Goal: Browse casually: Explore the website without a specific task or goal

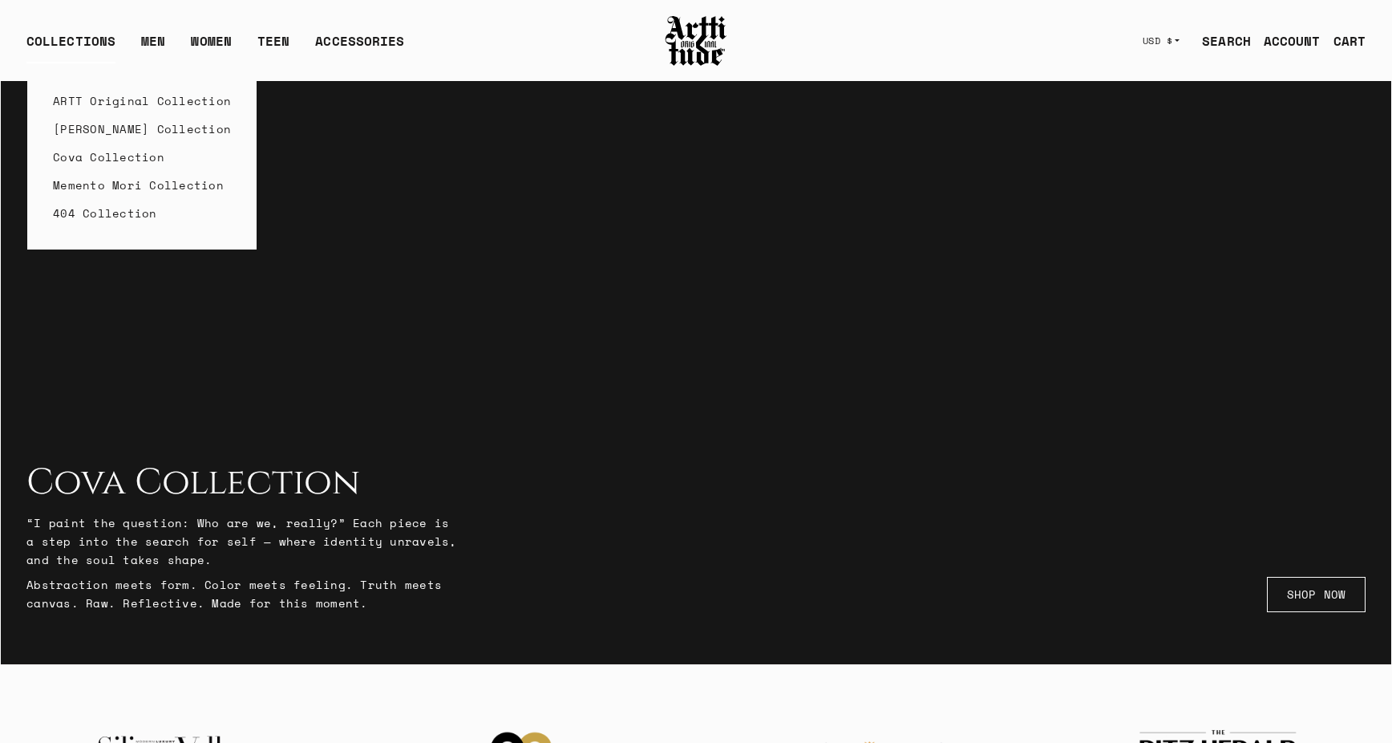
click at [94, 97] on link "ARTT Original Collection" at bounding box center [142, 101] width 178 height 28
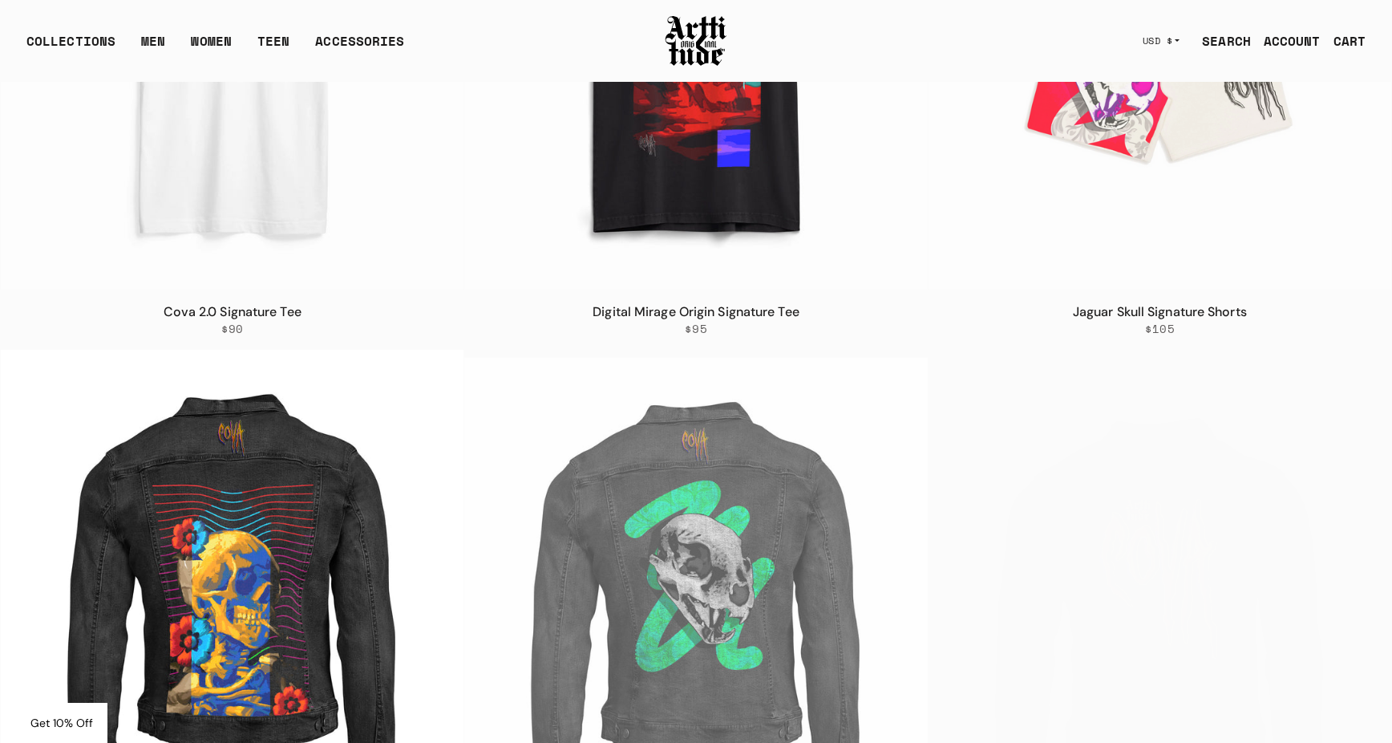
scroll to position [7919, 0]
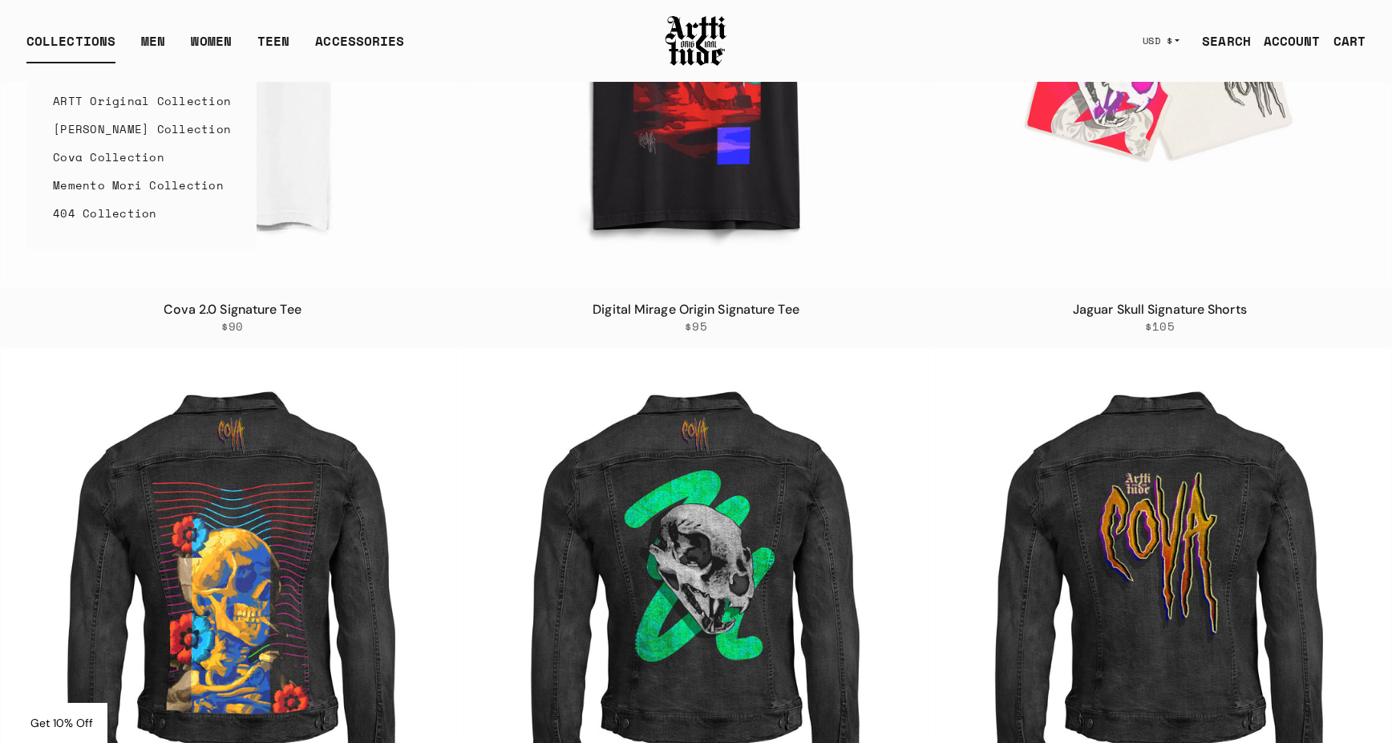
click at [118, 130] on link "[PERSON_NAME] Collection" at bounding box center [142, 129] width 178 height 28
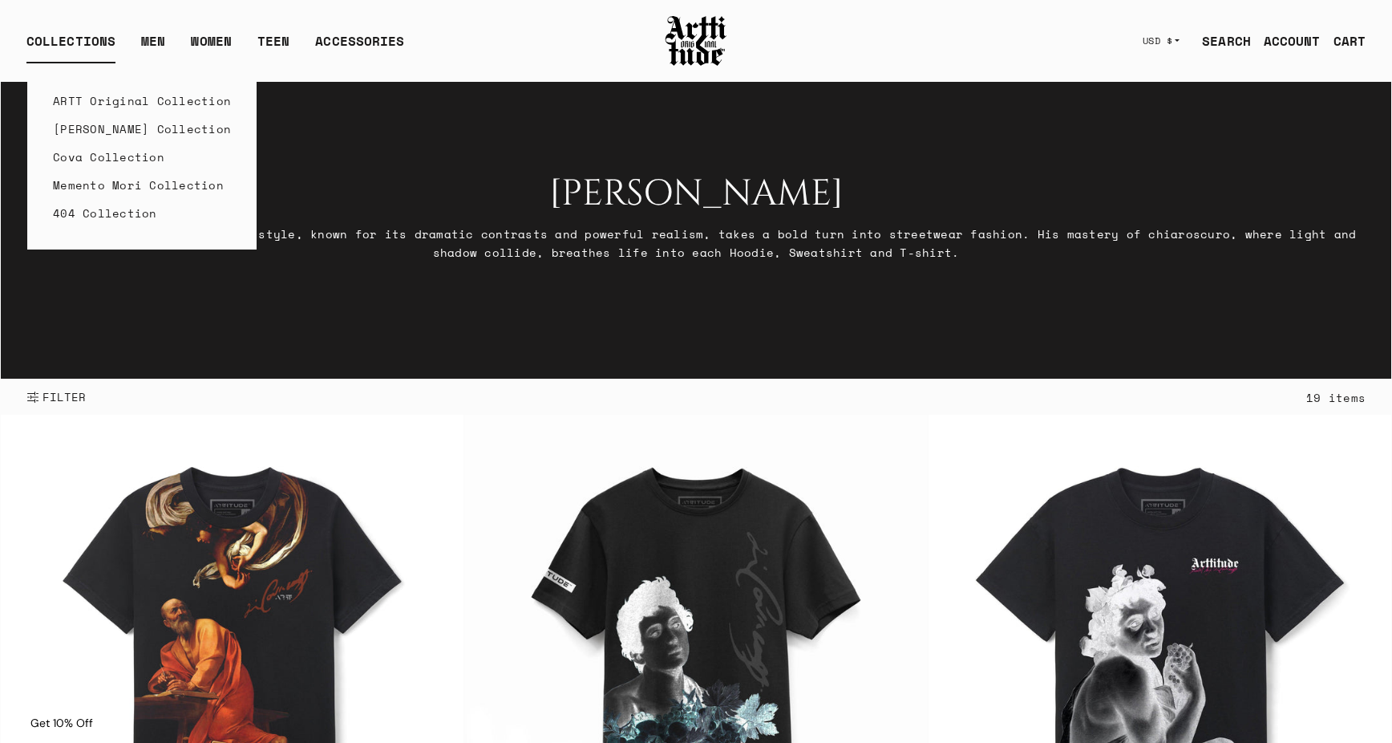
click at [85, 106] on link "ARTT Original Collection" at bounding box center [142, 101] width 178 height 28
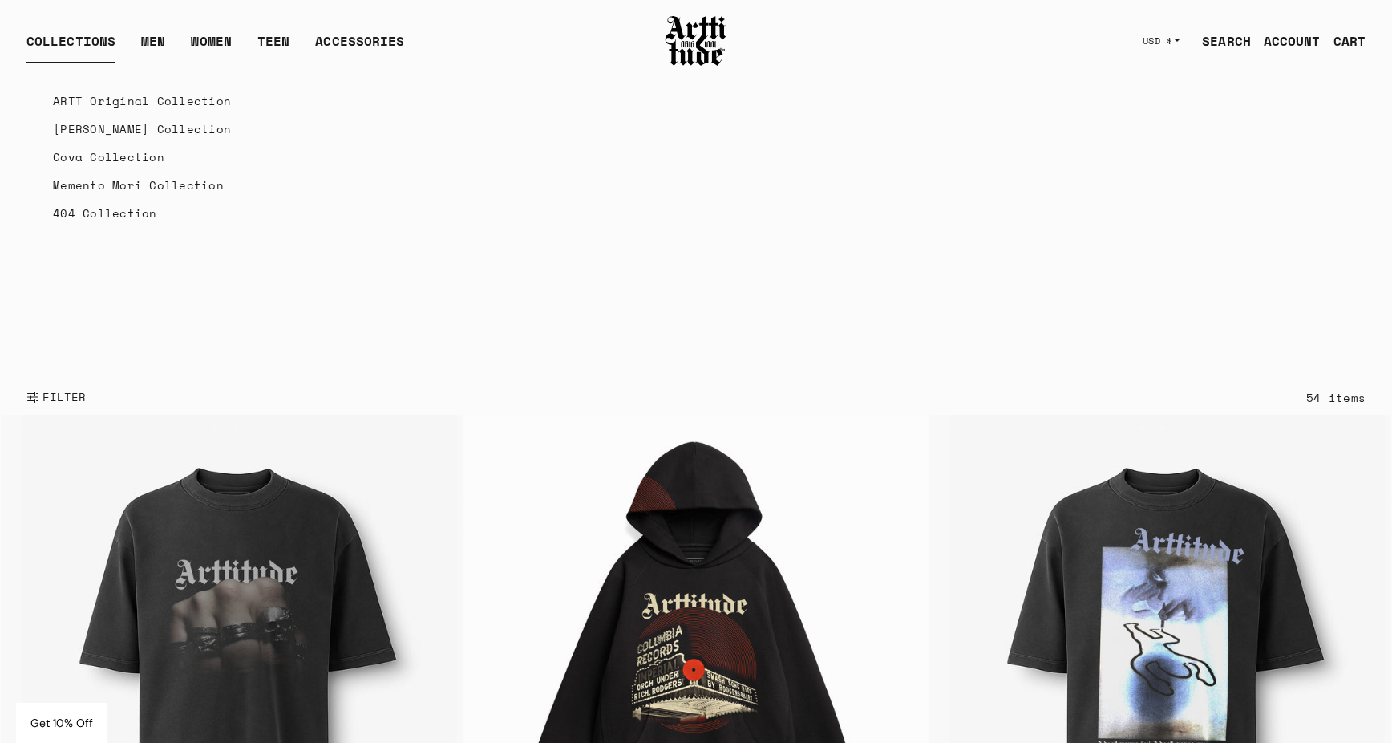
click at [102, 160] on link "Cova Collection" at bounding box center [142, 157] width 178 height 28
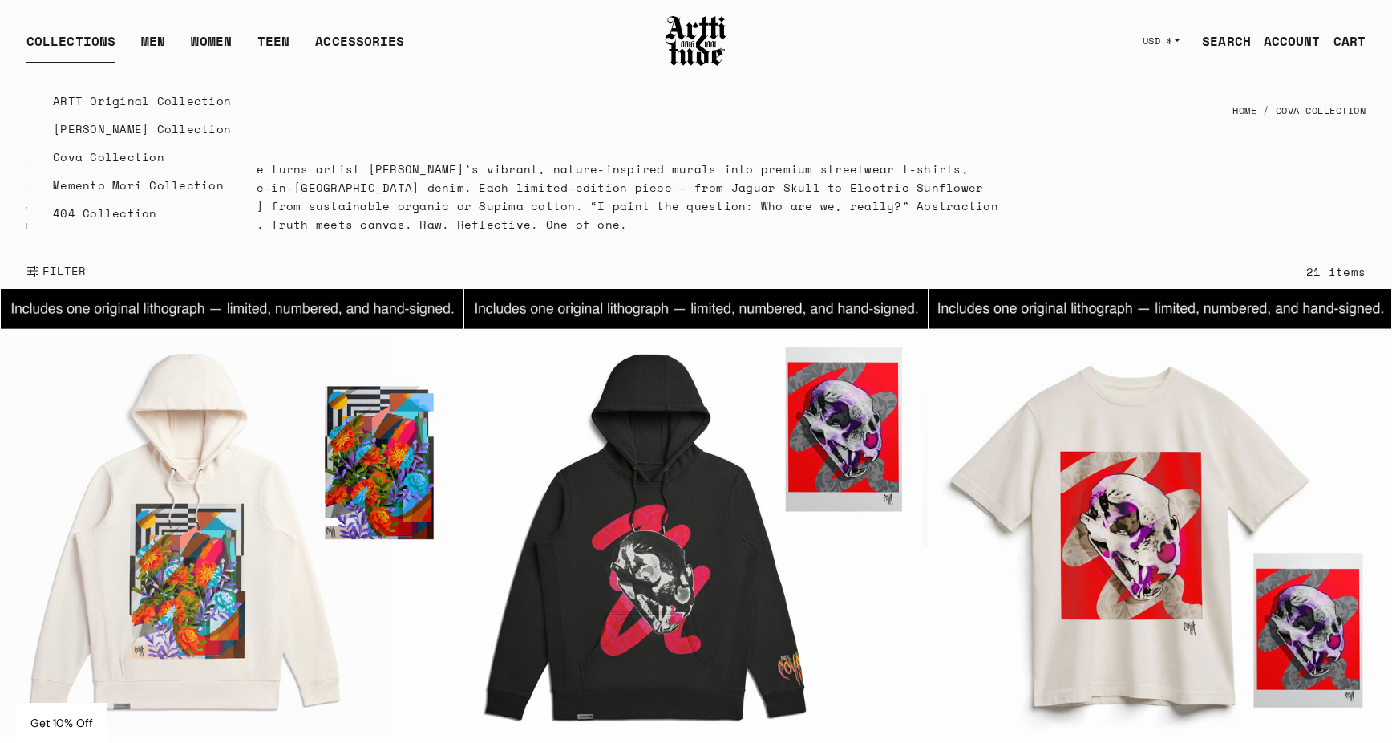
click at [82, 99] on link "ARTT Original Collection" at bounding box center [142, 101] width 178 height 28
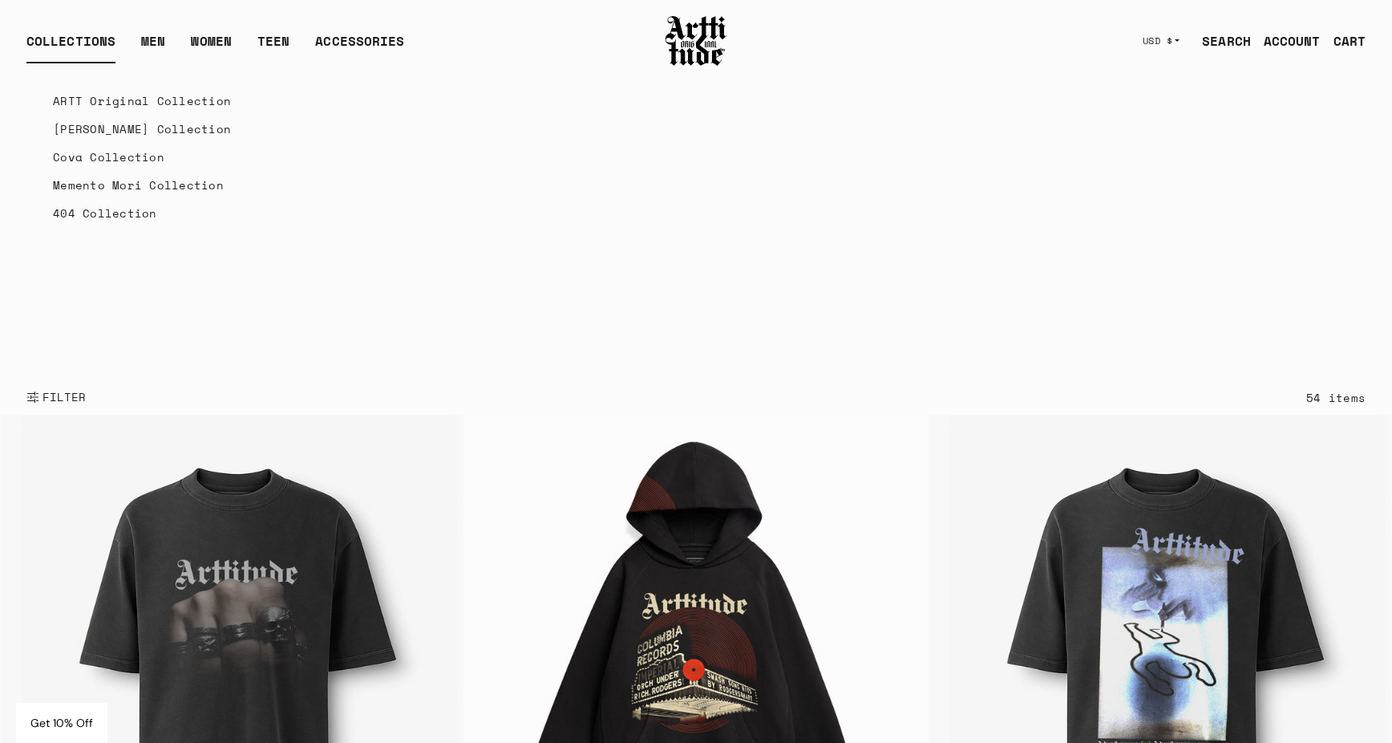
click at [95, 130] on link "[PERSON_NAME] Collection" at bounding box center [142, 129] width 178 height 28
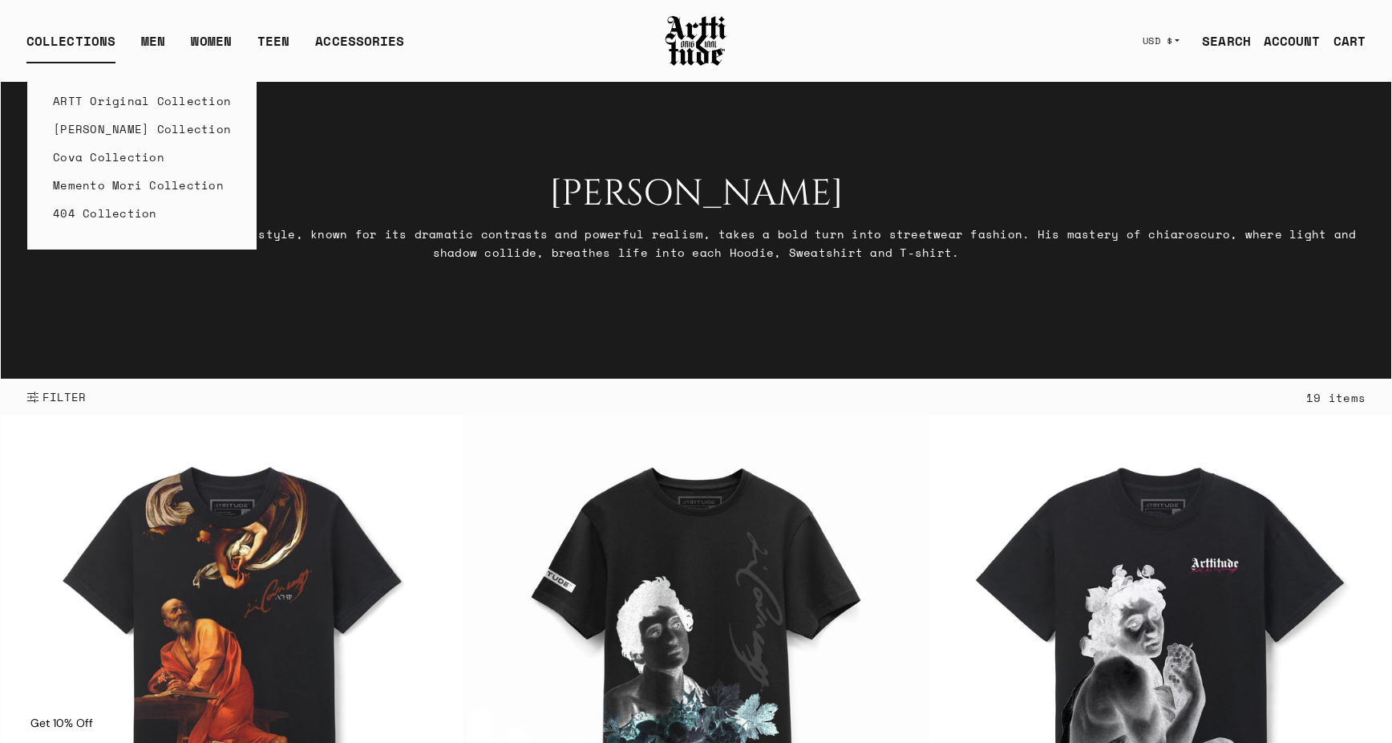
click at [106, 161] on link "Cova Collection" at bounding box center [142, 157] width 178 height 28
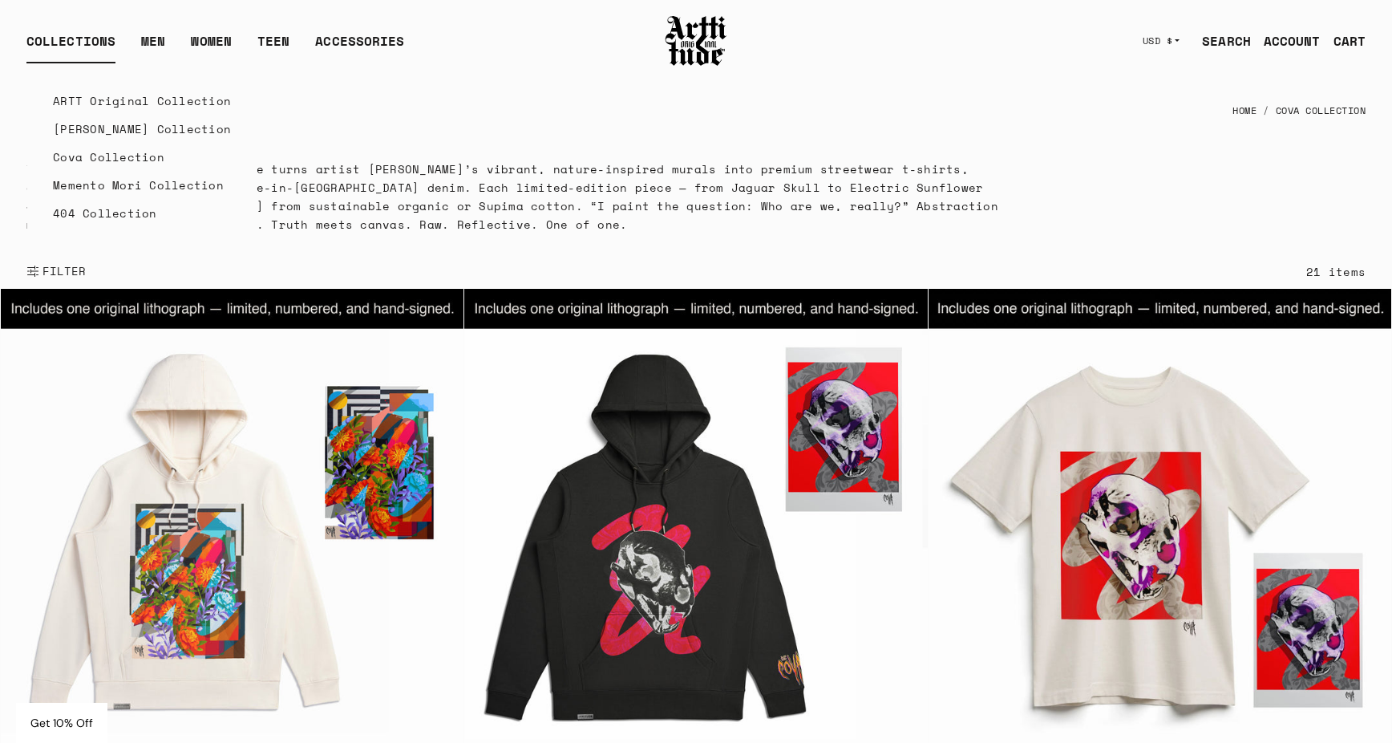
click at [94, 188] on link "Memento Mori Collection" at bounding box center [142, 185] width 178 height 28
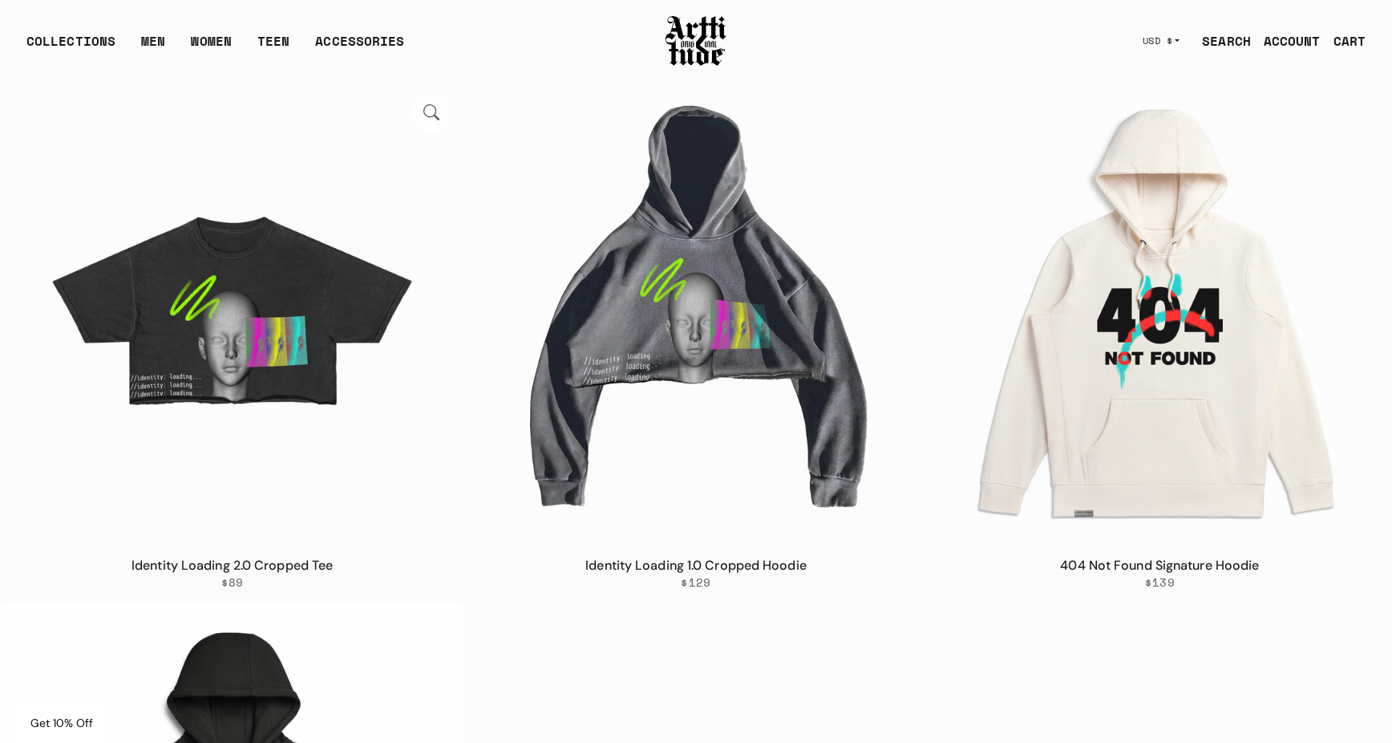
scroll to position [119, 0]
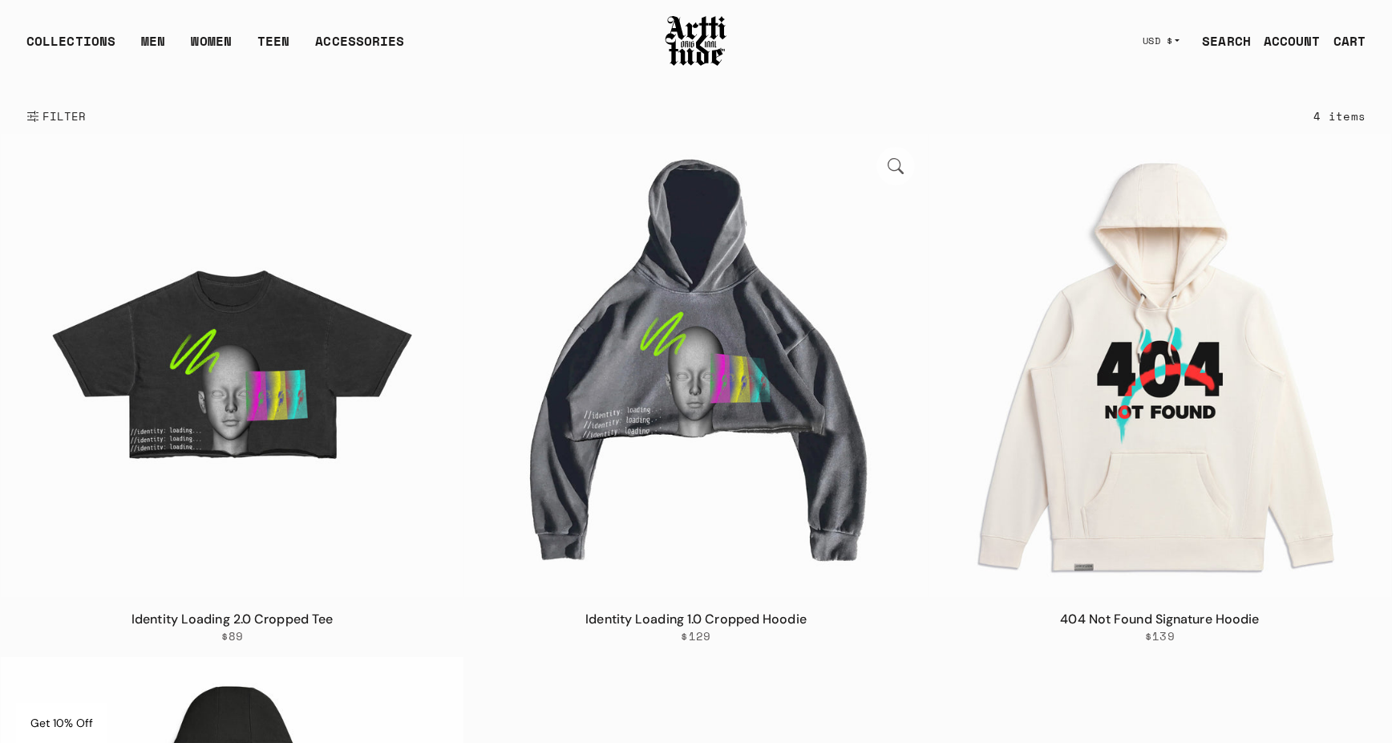
click at [574, 463] on img at bounding box center [695, 365] width 463 height 463
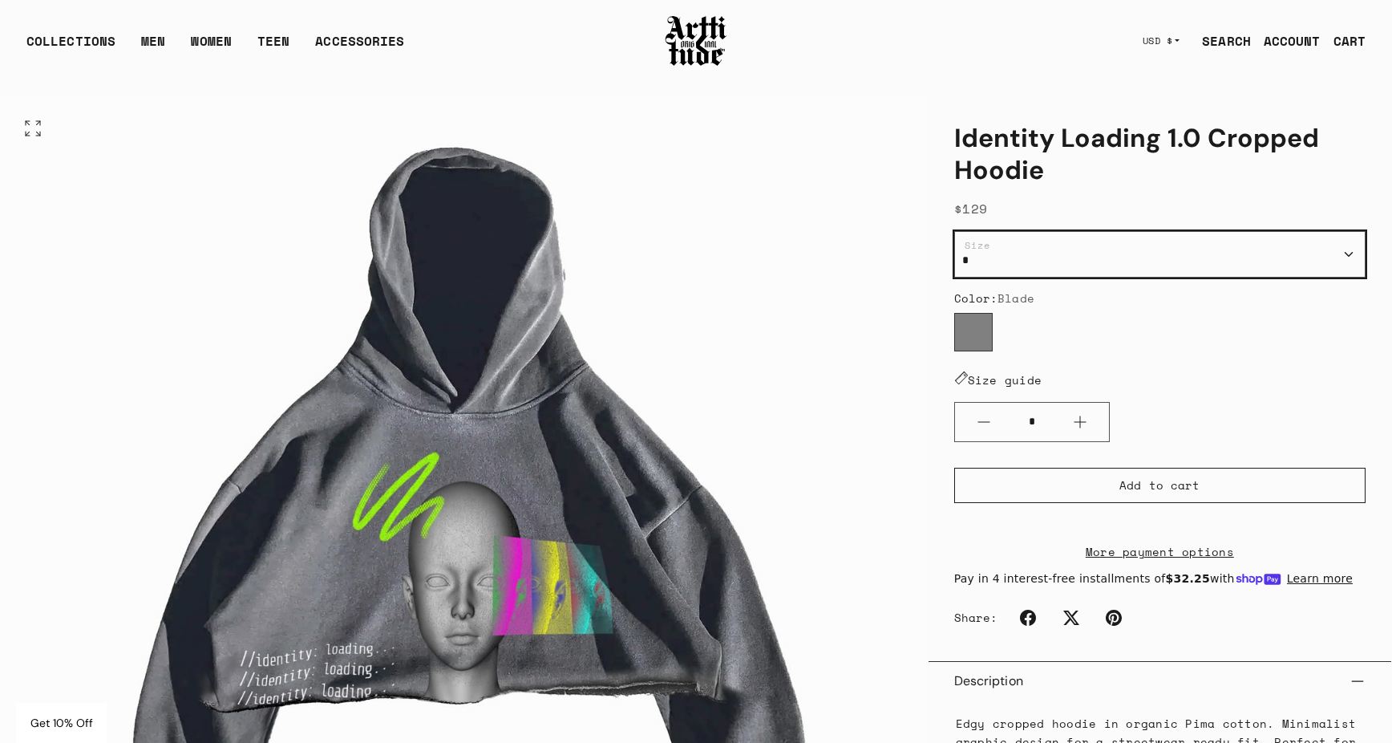
scroll to position [16, 0]
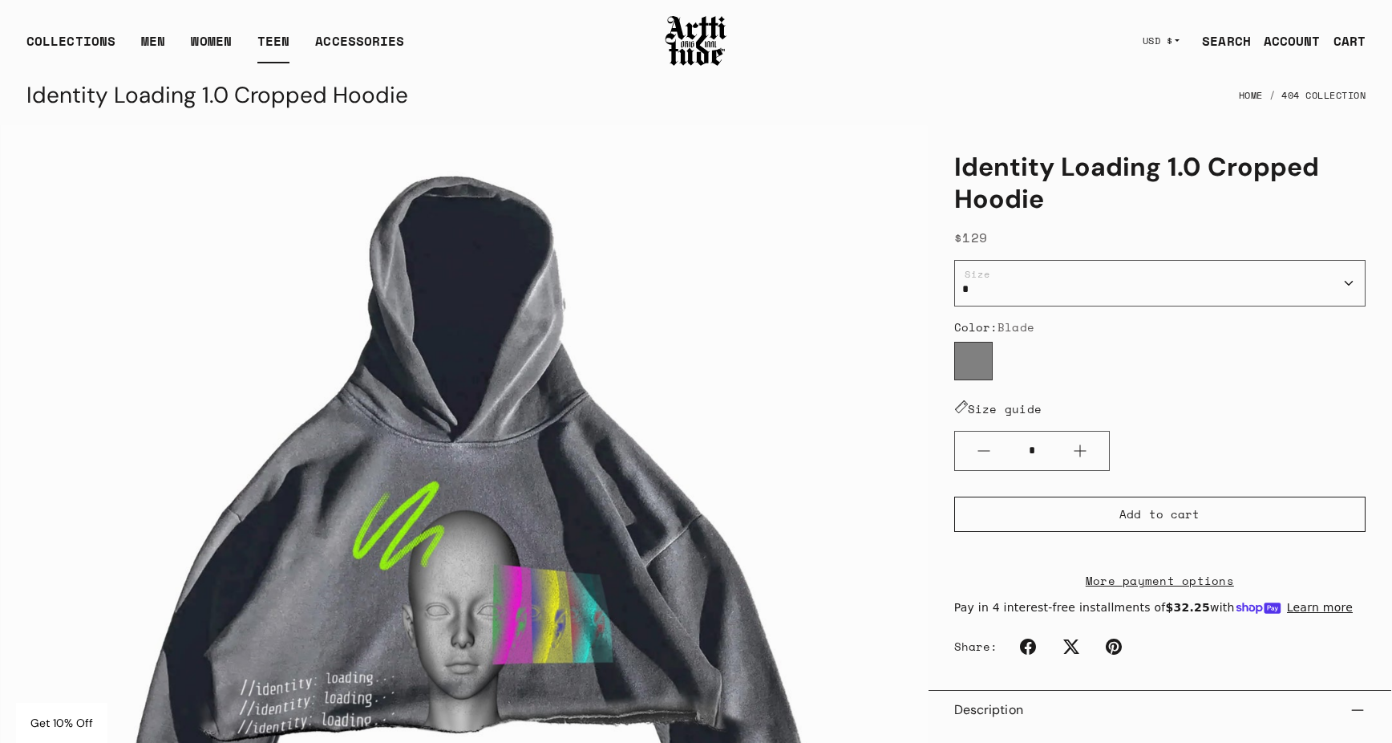
click at [270, 36] on link "TEEN" at bounding box center [273, 47] width 32 height 32
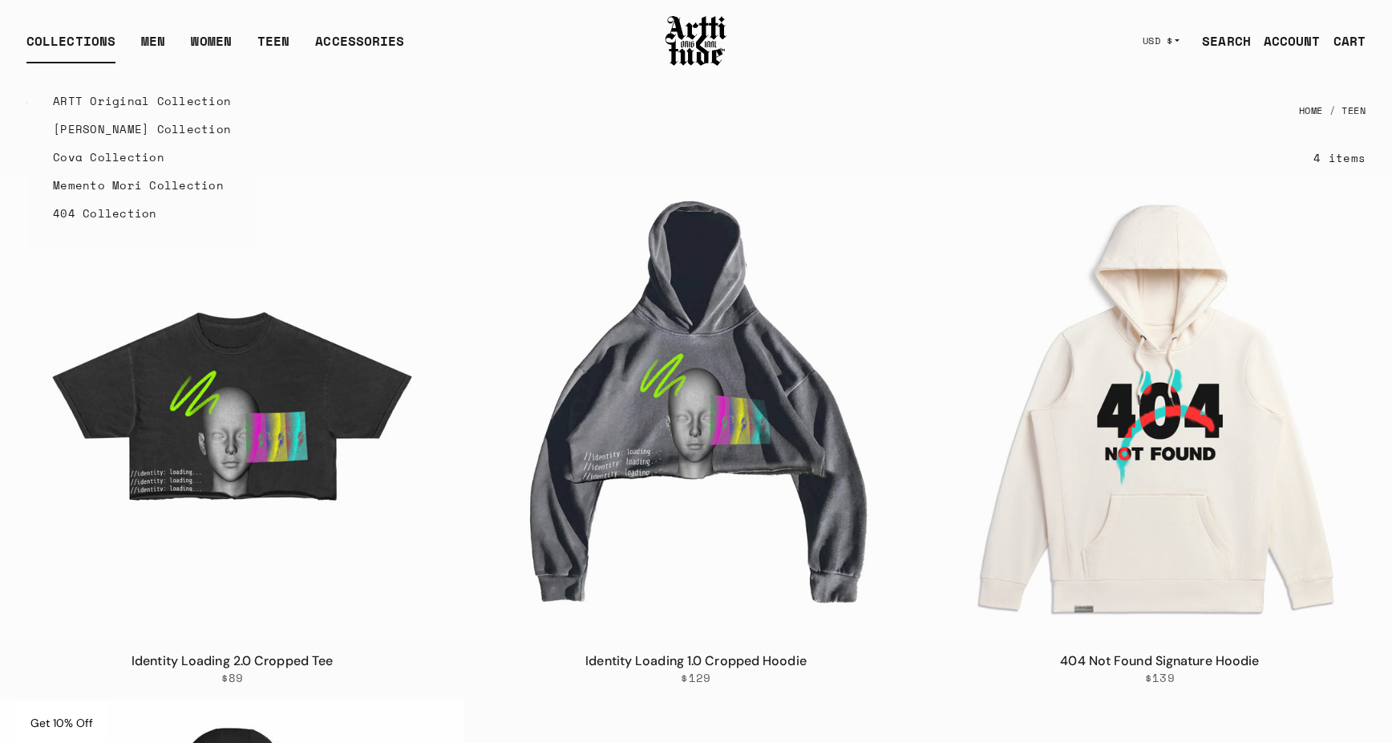
click at [119, 187] on link "Memento Mori Collection" at bounding box center [142, 185] width 178 height 28
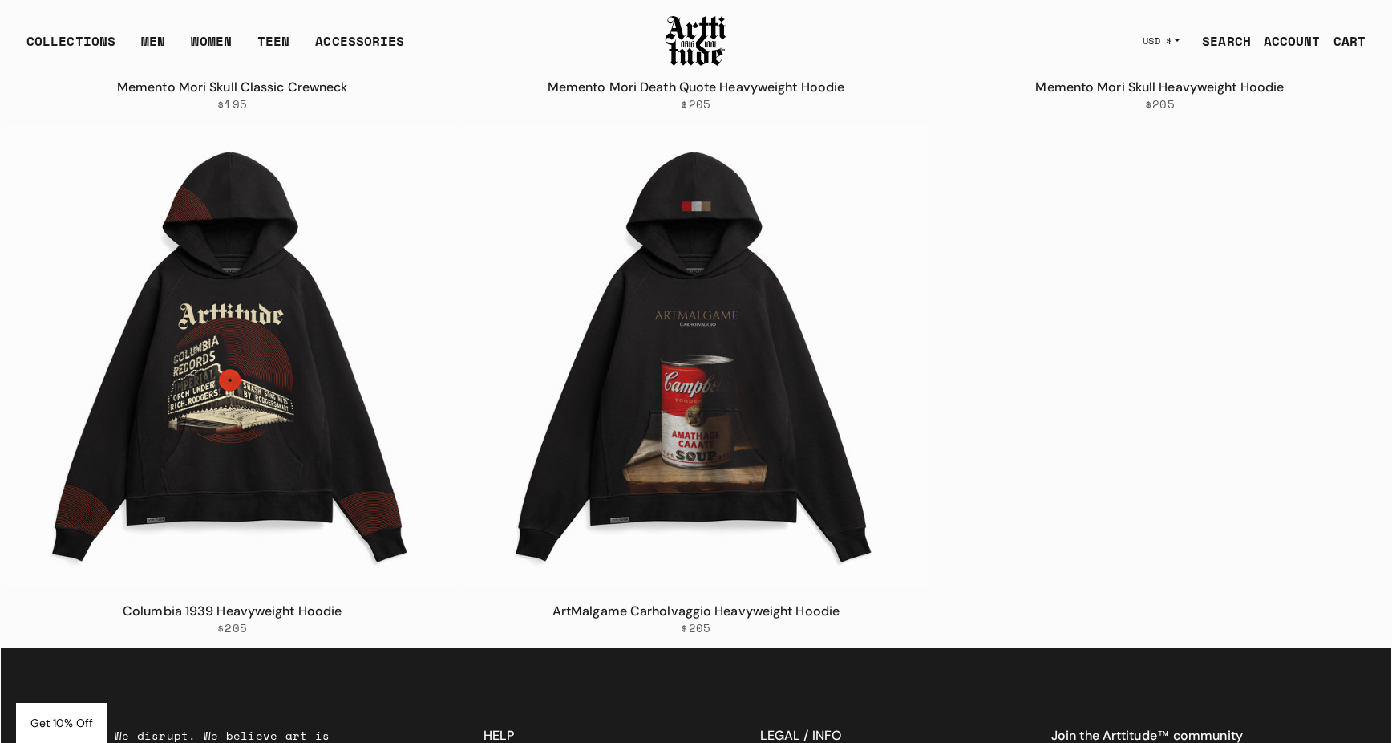
scroll to position [1411, 0]
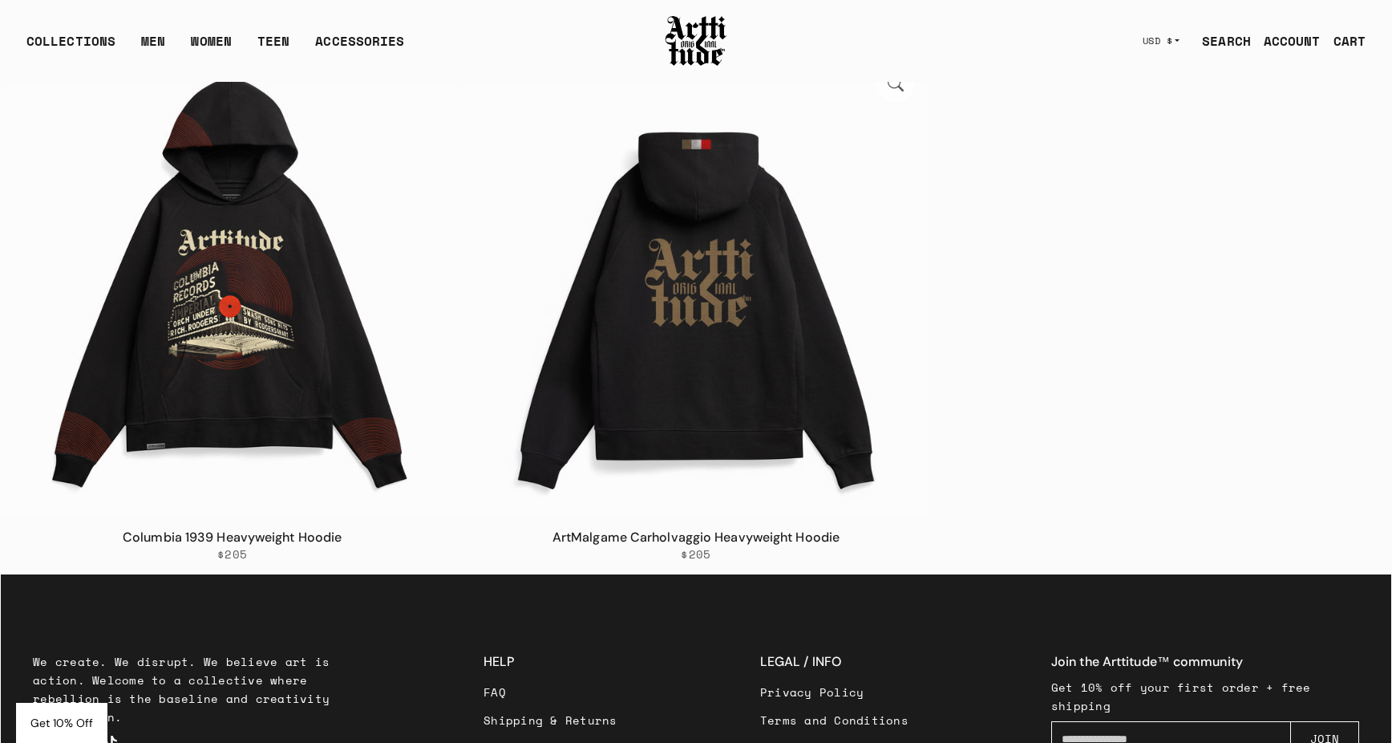
click at [691, 338] on img at bounding box center [695, 282] width 463 height 463
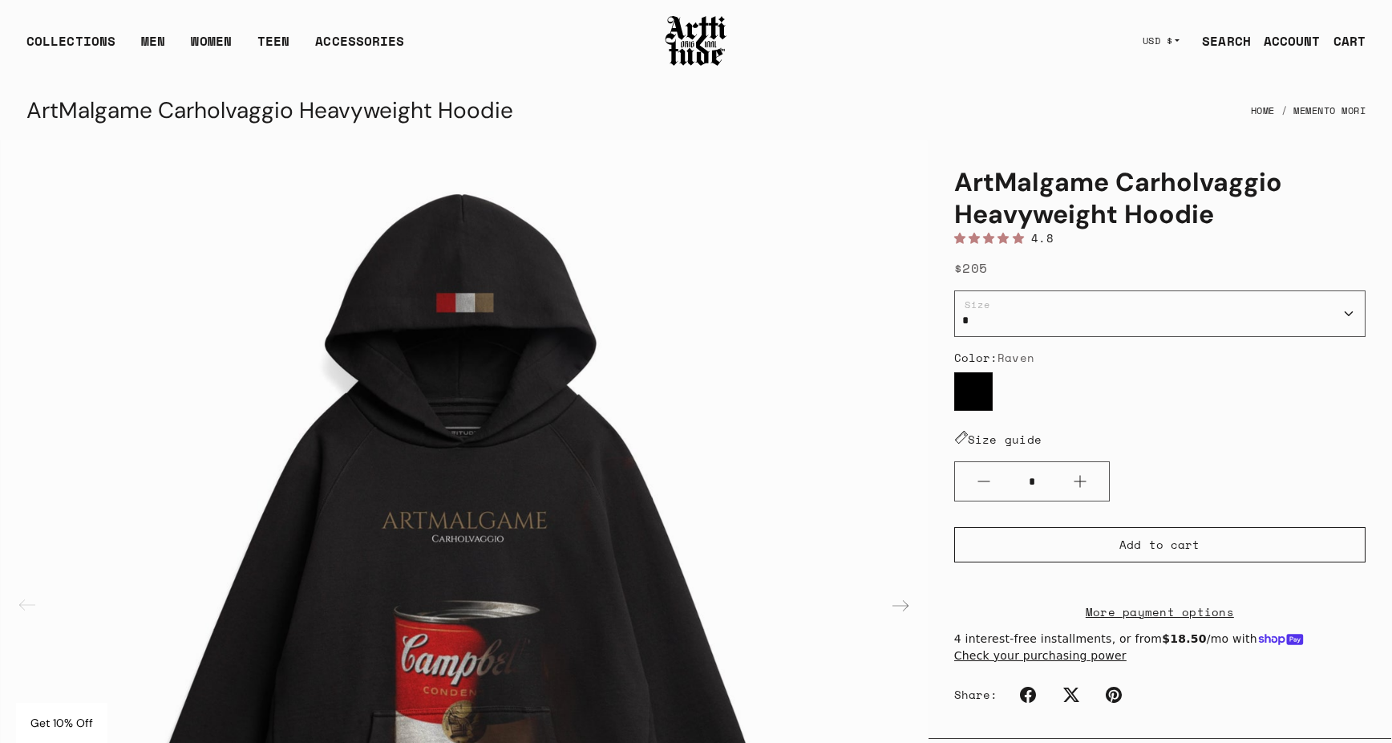
select select "*"
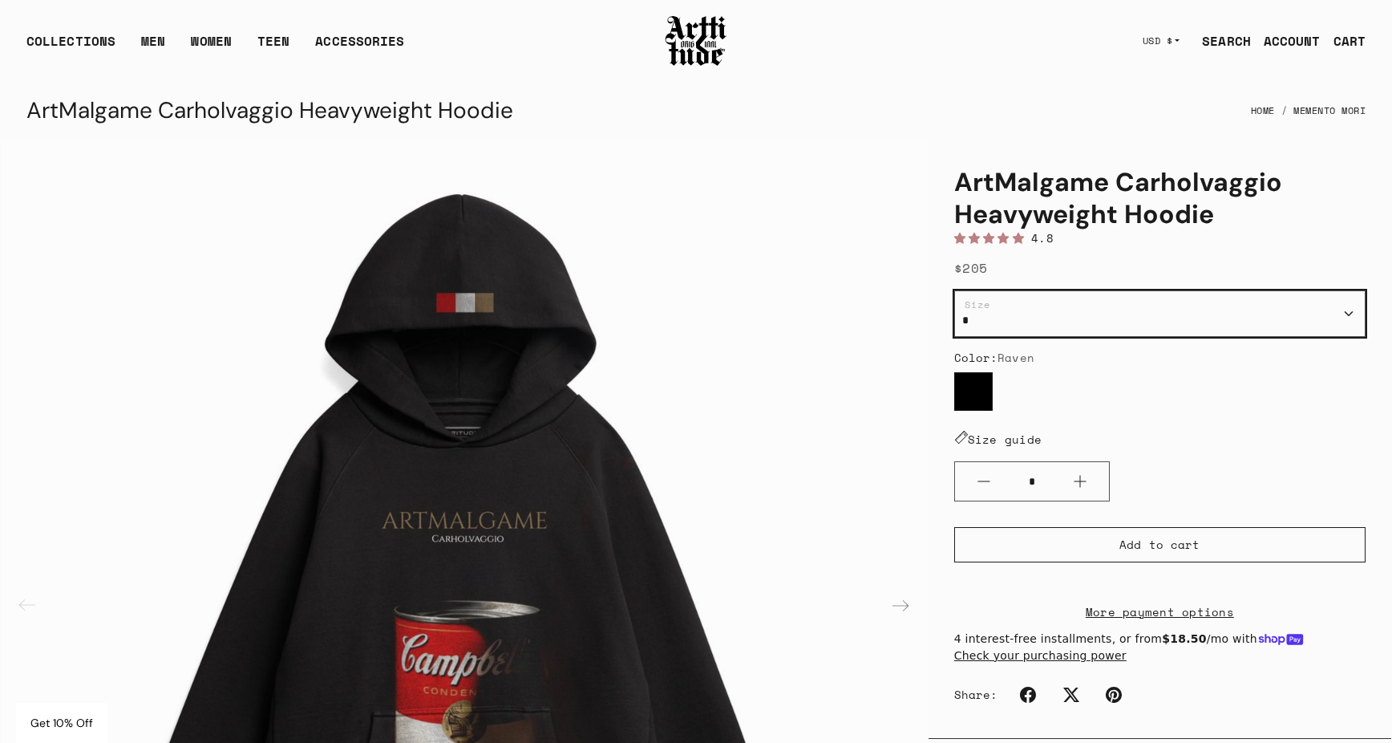
select select "**"
select select "***"
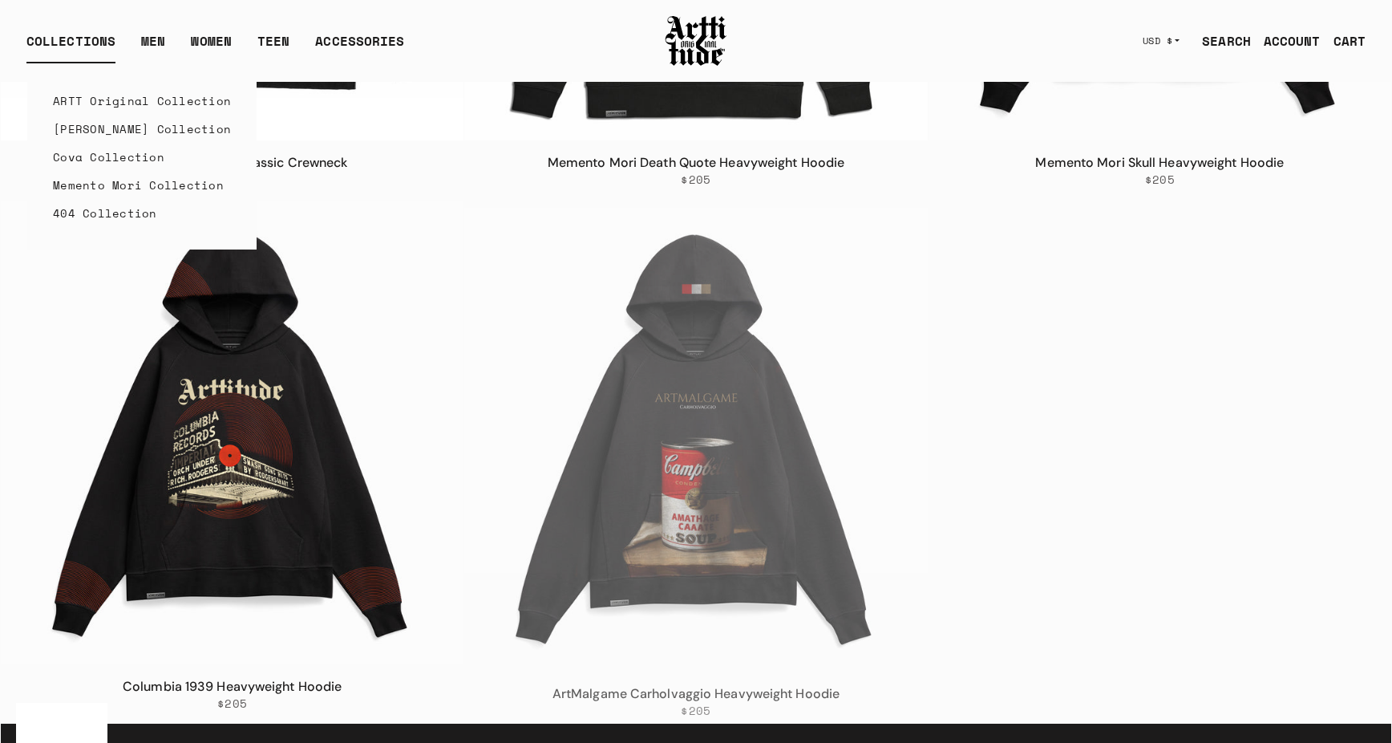
scroll to position [1262, 0]
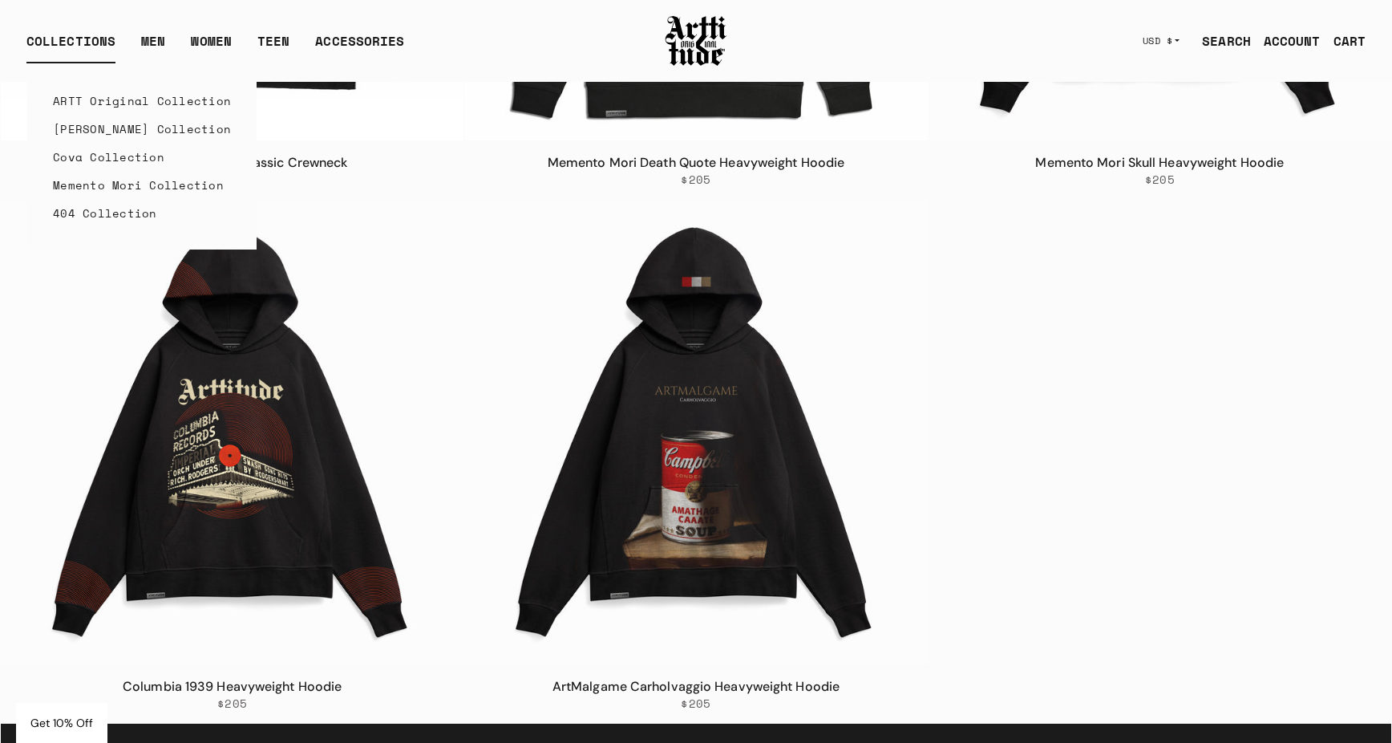
click at [104, 183] on link "Memento Mori Collection" at bounding box center [142, 185] width 178 height 28
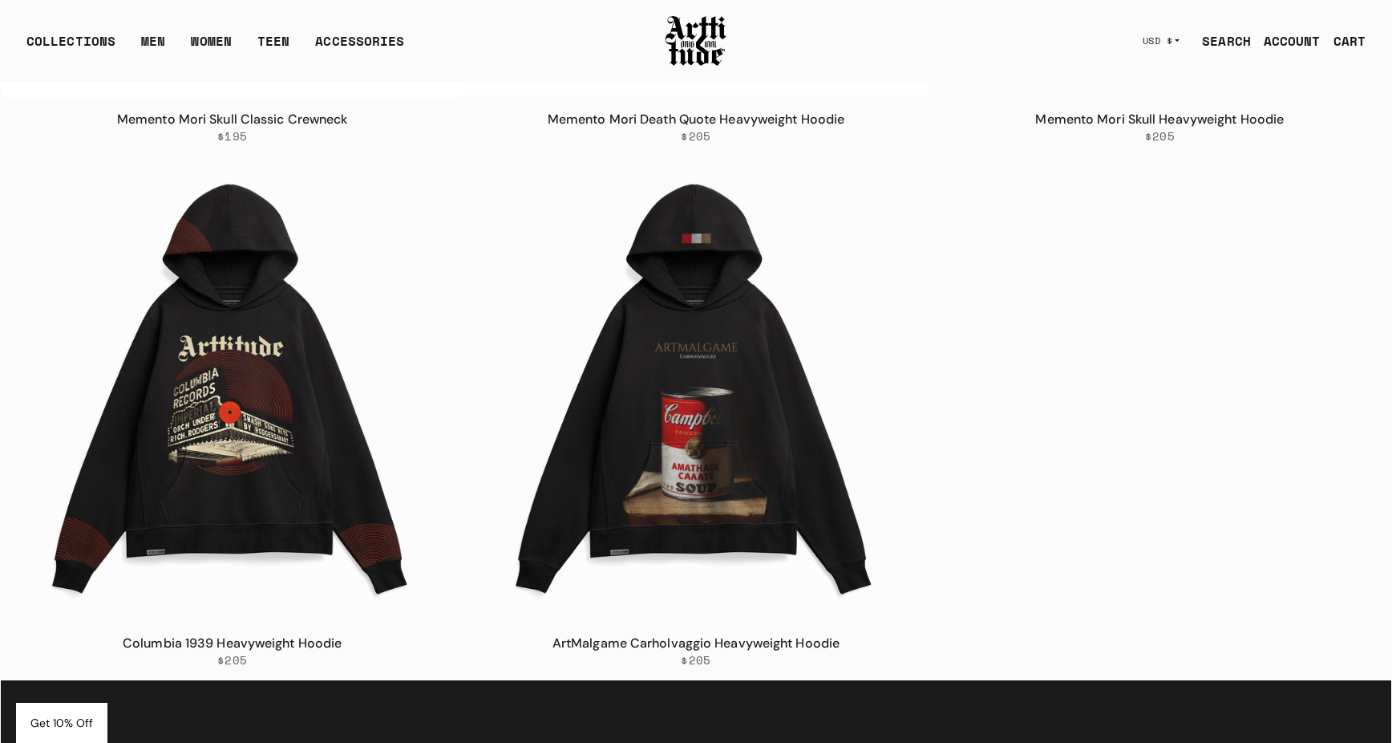
scroll to position [1264, 0]
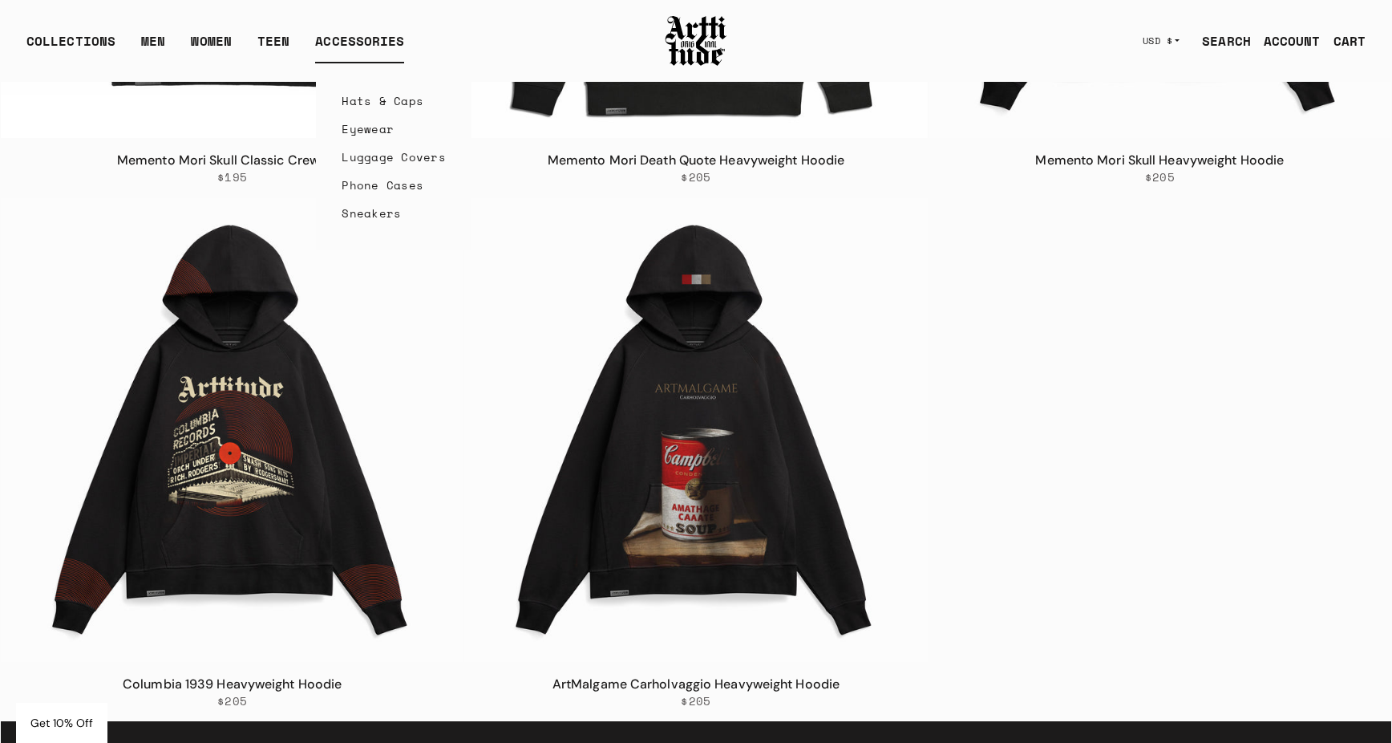
click at [355, 206] on link "Sneakers" at bounding box center [394, 213] width 104 height 28
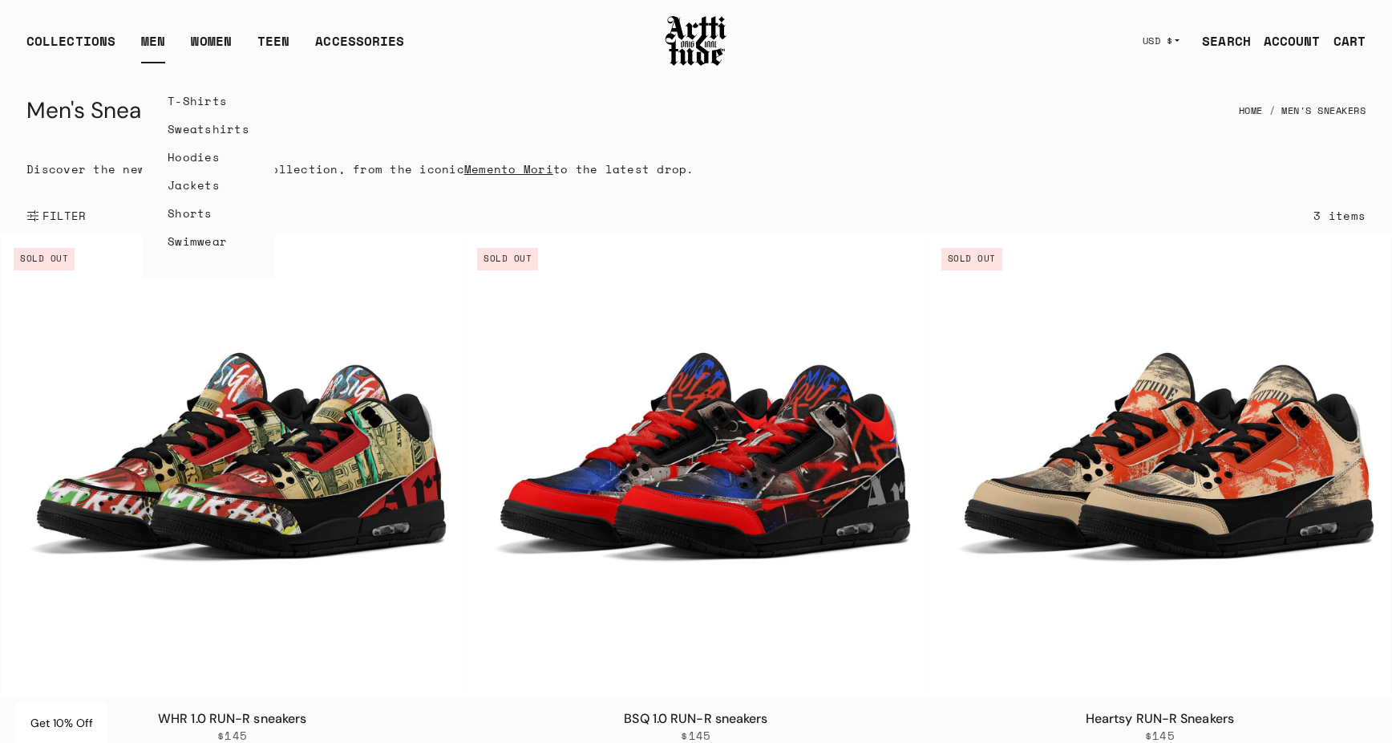
click at [188, 132] on link "Sweatshirts" at bounding box center [209, 129] width 82 height 28
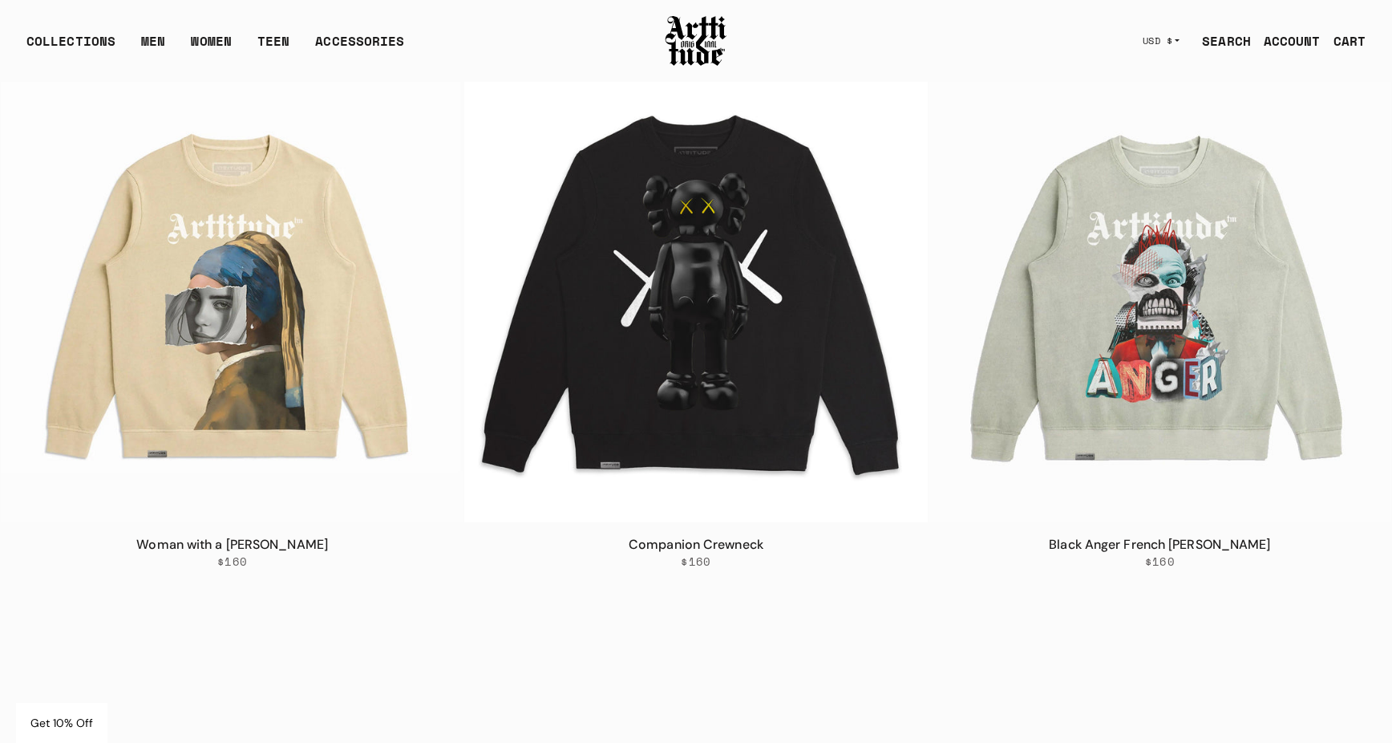
scroll to position [205, 0]
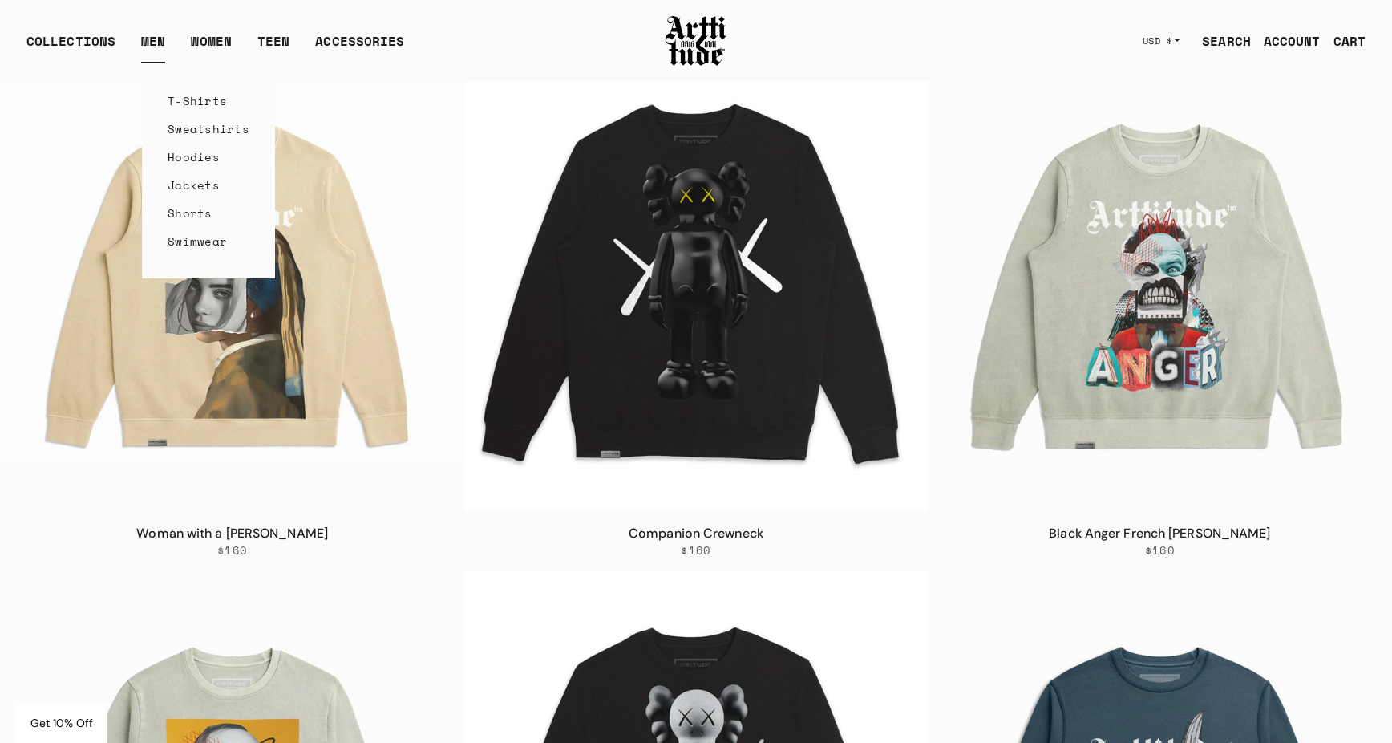
click at [196, 160] on link "Hoodies" at bounding box center [209, 157] width 82 height 28
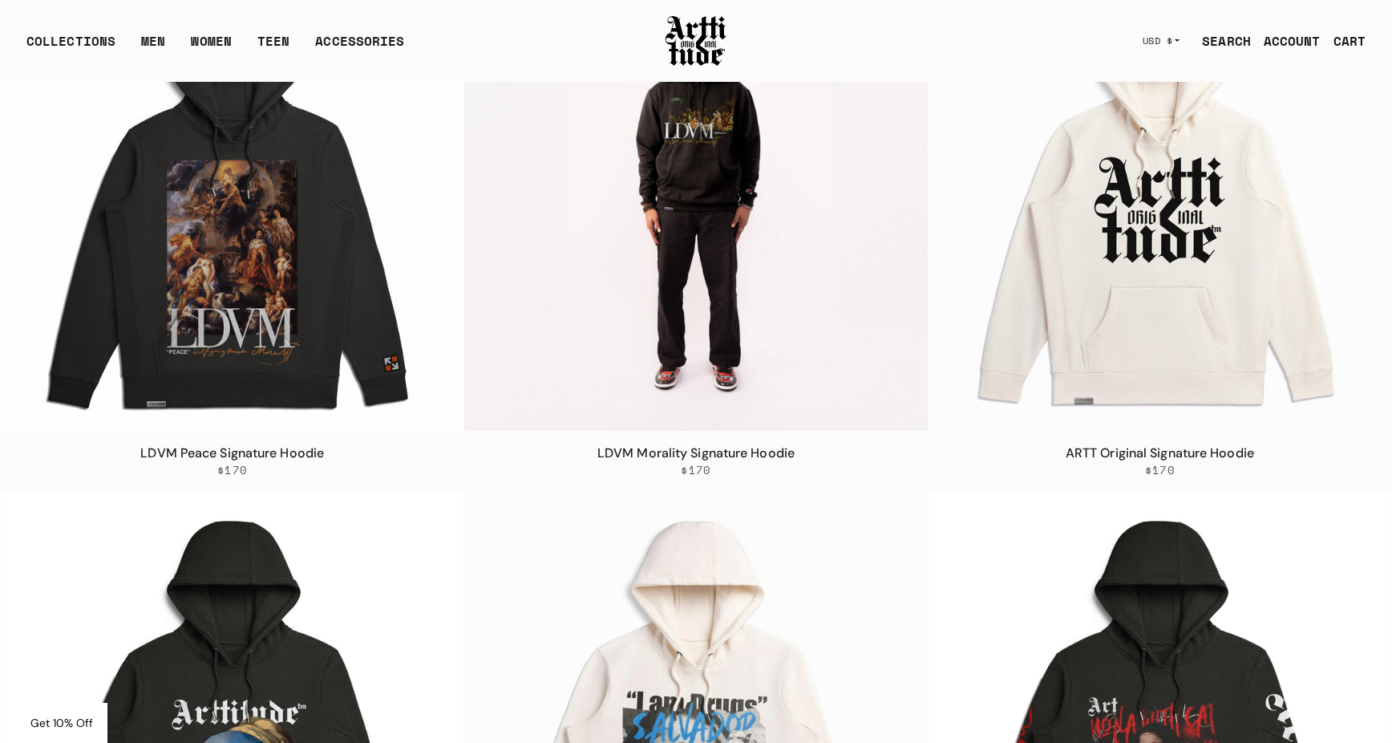
scroll to position [2353, 0]
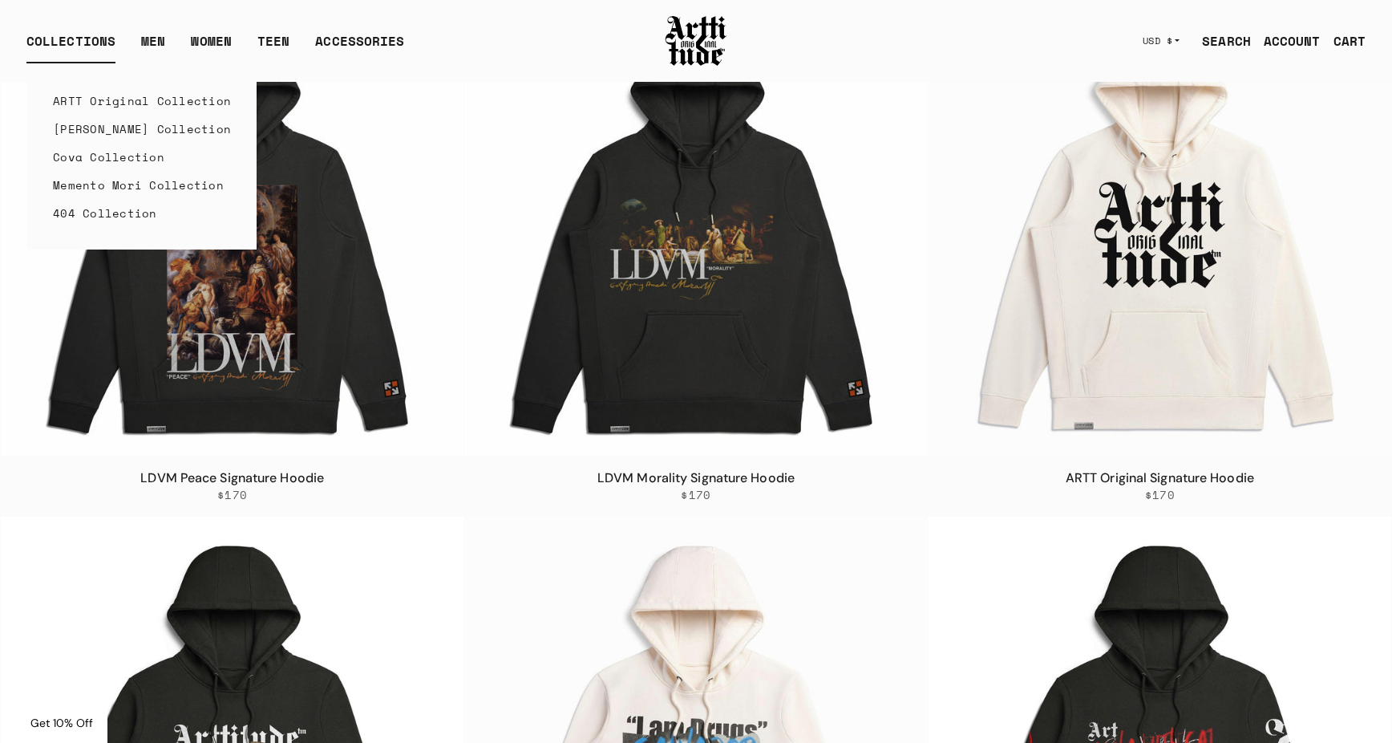
click at [120, 160] on link "Cova Collection" at bounding box center [142, 157] width 178 height 28
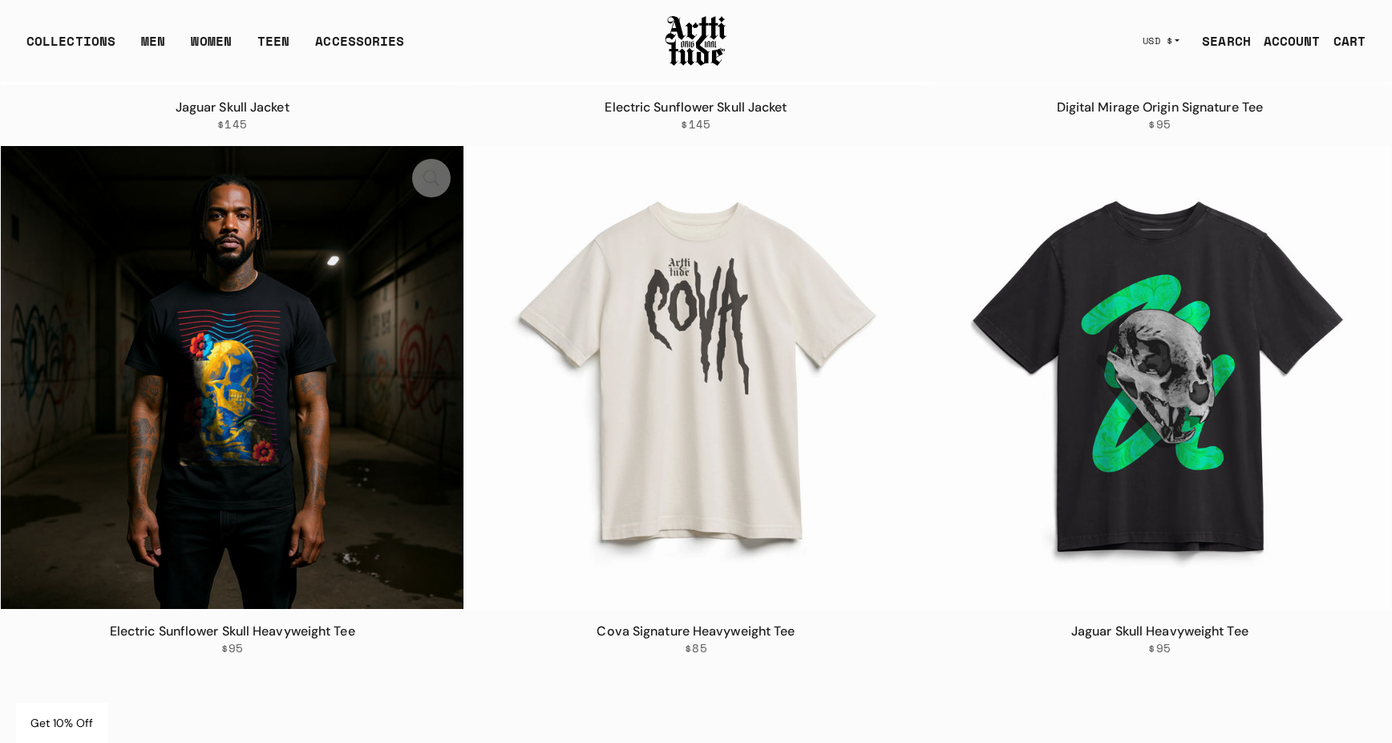
scroll to position [1715, 0]
